Goal: Transaction & Acquisition: Obtain resource

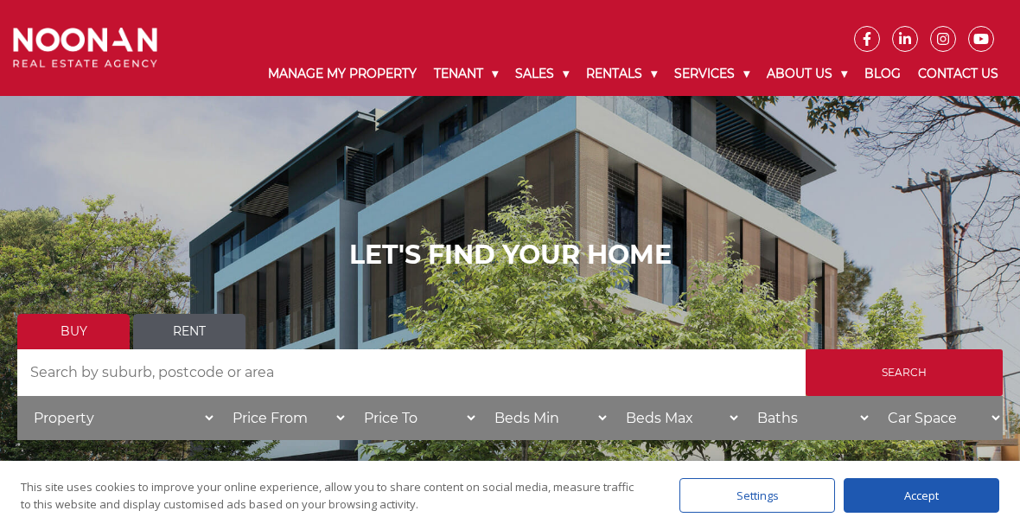
click at [667, 121] on link "Residential for Rent" at bounding box center [693, 116] width 207 height 23
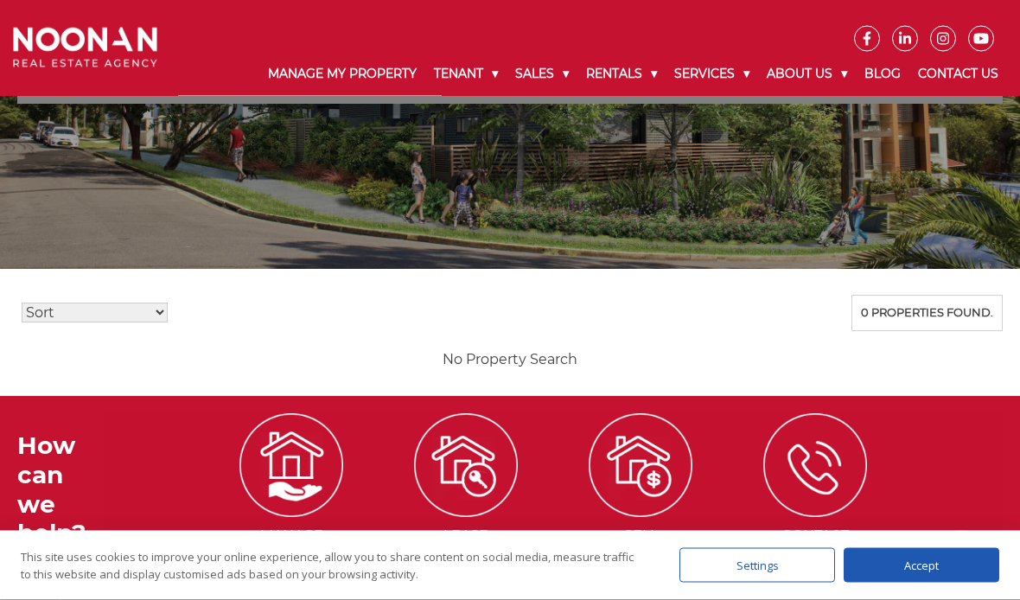
scroll to position [264, 0]
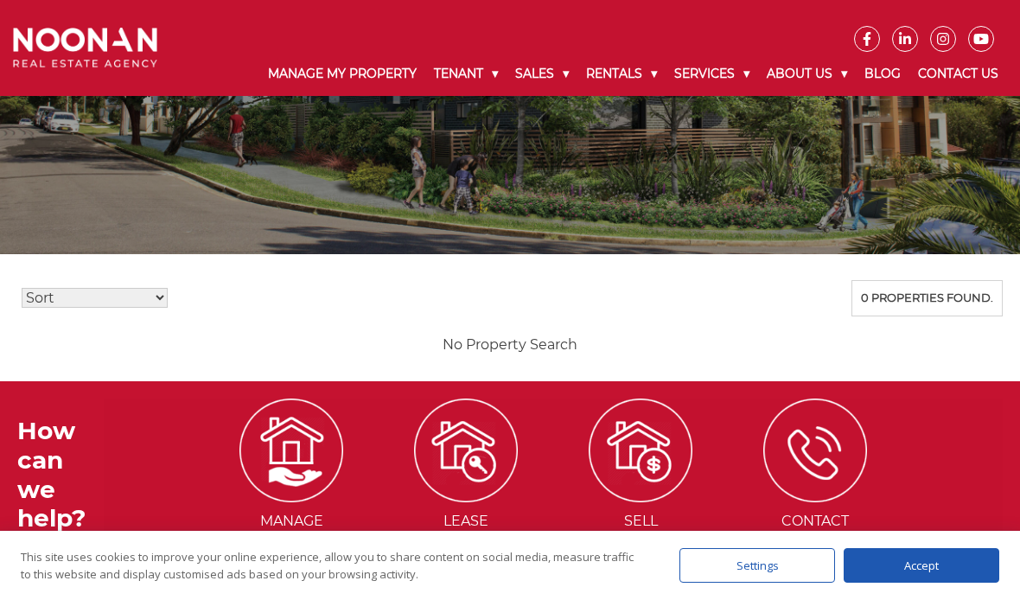
click at [936, 582] on div "Accept" at bounding box center [921, 565] width 156 height 35
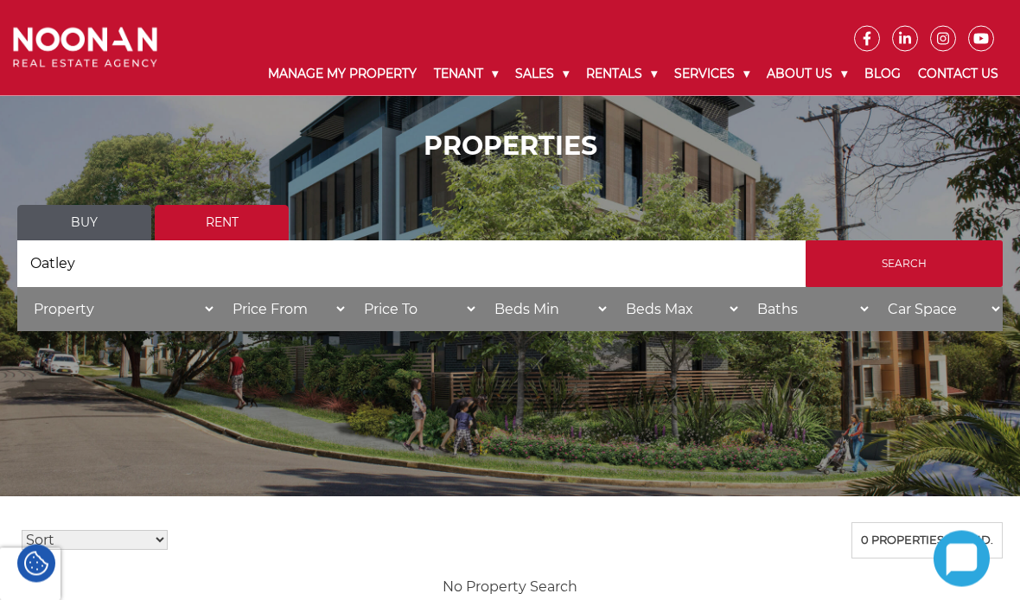
scroll to position [0, 0]
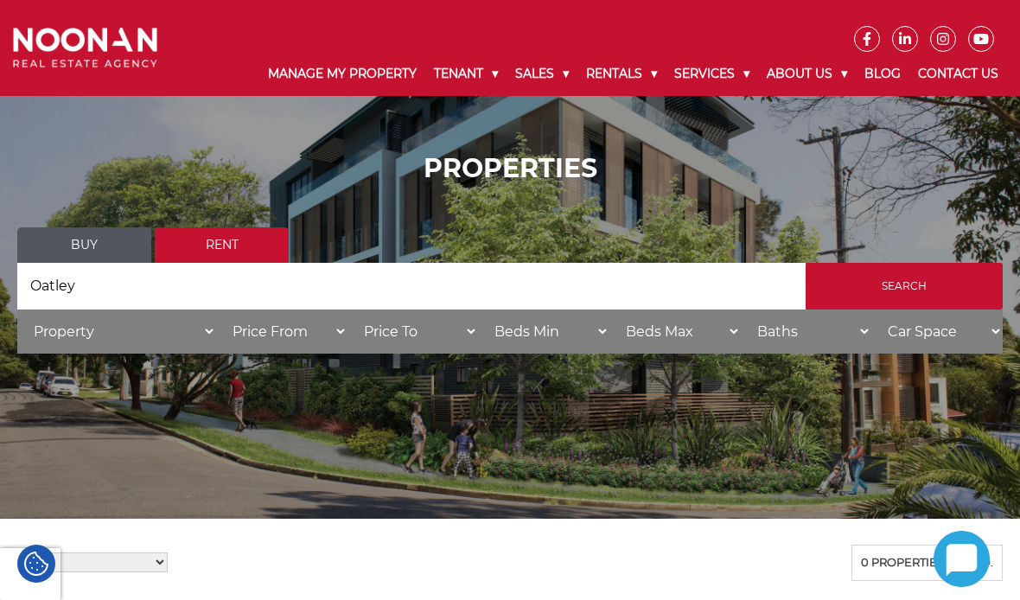
click at [531, 334] on select "Beds Min 1 + 2 + 3 + 4 + 5 + 6 + 7 + 8 + 9 + 10 +" at bounding box center [543, 331] width 131 height 44
select select "2"
click at [667, 334] on select "Beds Max 1 + 2 + 3 + 4 + 5 + 6 + 7 + 8 + 9 + 10 +" at bounding box center [674, 331] width 131 height 44
select select "3"
click at [929, 294] on input "Search" at bounding box center [903, 286] width 197 height 47
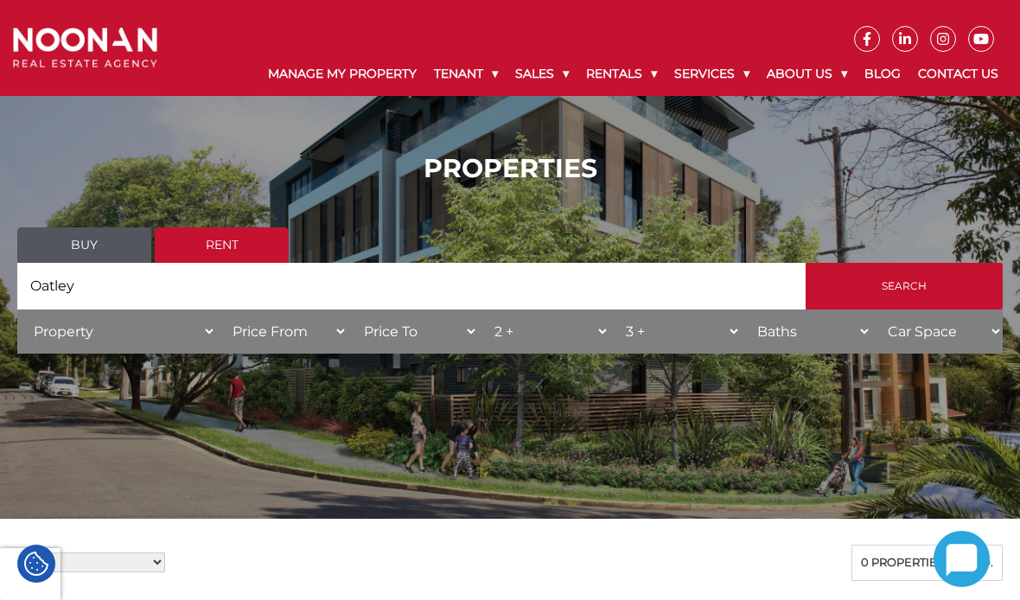
click at [61, 337] on select "Property House Unit Apartment Other Villa Duplex Semi-detached Townhouse Terrac…" at bounding box center [116, 331] width 199 height 44
select select "Villa"
click at [928, 293] on input "Search" at bounding box center [903, 286] width 197 height 47
click at [906, 308] on input "Search" at bounding box center [903, 286] width 197 height 47
